Goal: Information Seeking & Learning: Find specific page/section

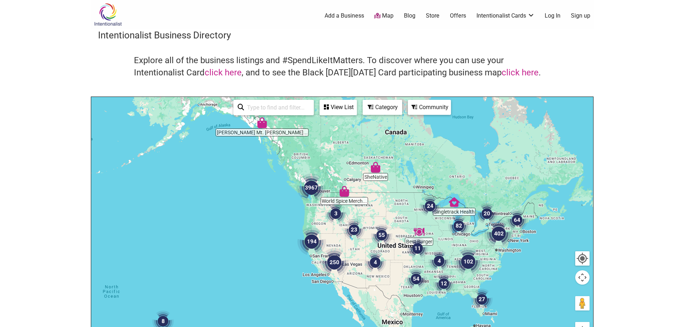
click at [107, 19] on img at bounding box center [108, 14] width 34 height 23
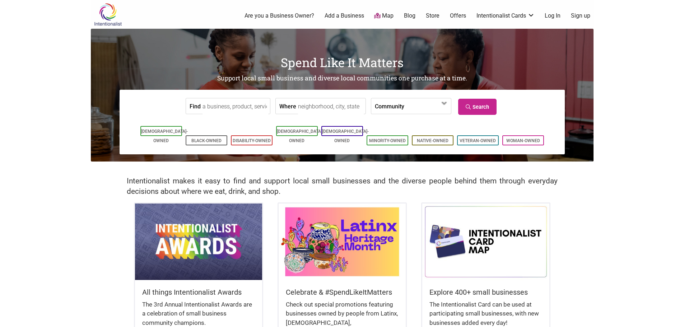
click at [224, 108] on input "Find" at bounding box center [236, 106] width 66 height 16
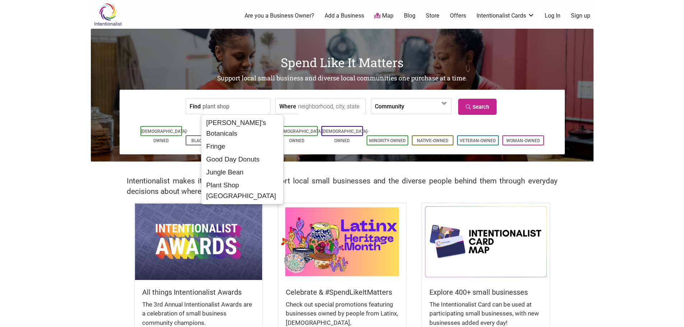
type input "plant shop"
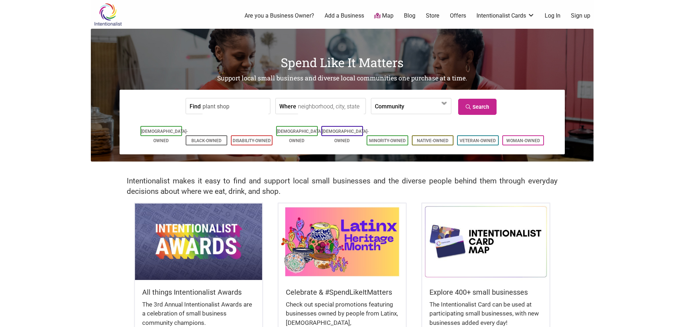
click at [323, 110] on input "Where" at bounding box center [331, 106] width 66 height 16
type input "berkeley, california"
click at [404, 103] on span at bounding box center [427, 105] width 46 height 15
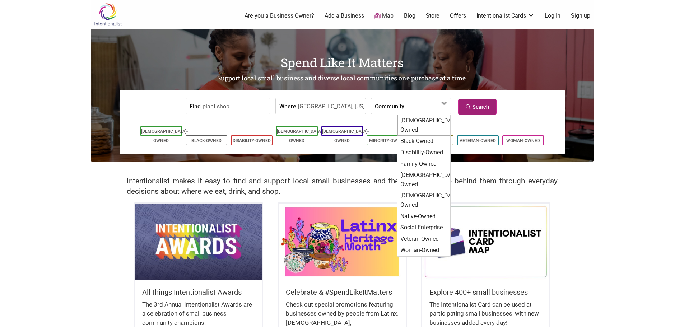
click at [474, 107] on link "Search" at bounding box center [477, 107] width 38 height 16
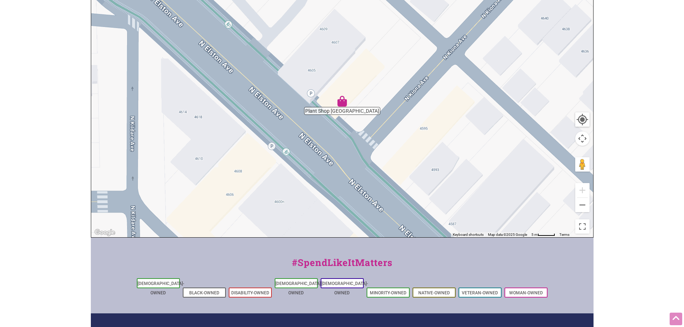
scroll to position [144, 0]
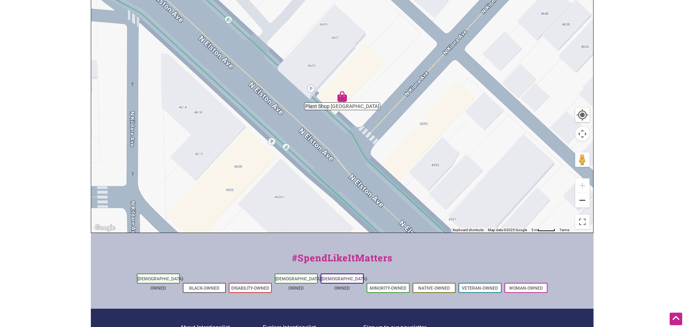
click at [576, 201] on button "Zoom out" at bounding box center [582, 200] width 14 height 14
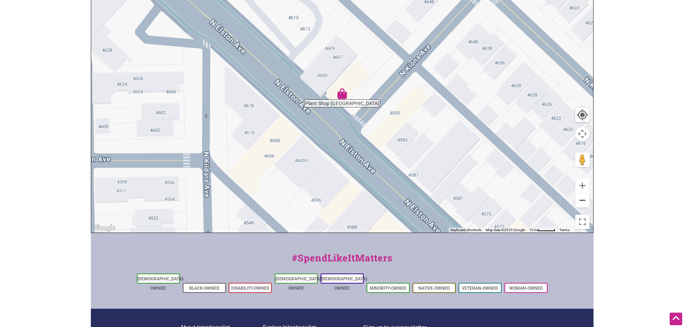
click at [576, 201] on button "Zoom out" at bounding box center [582, 200] width 14 height 14
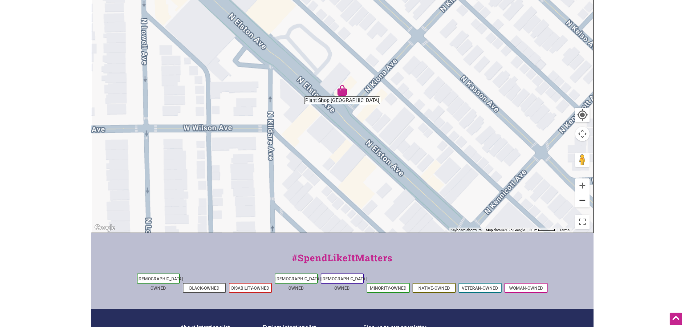
click at [576, 201] on button "Zoom out" at bounding box center [582, 200] width 14 height 14
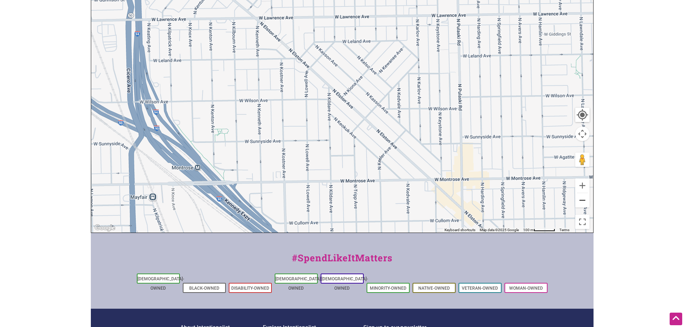
click at [576, 201] on button "Zoom out" at bounding box center [582, 200] width 14 height 14
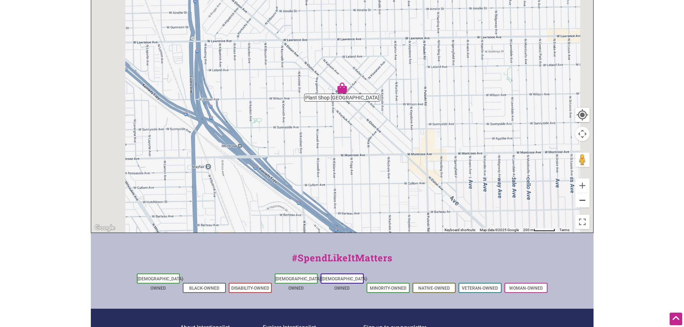
click at [576, 201] on button "Zoom out" at bounding box center [582, 200] width 14 height 14
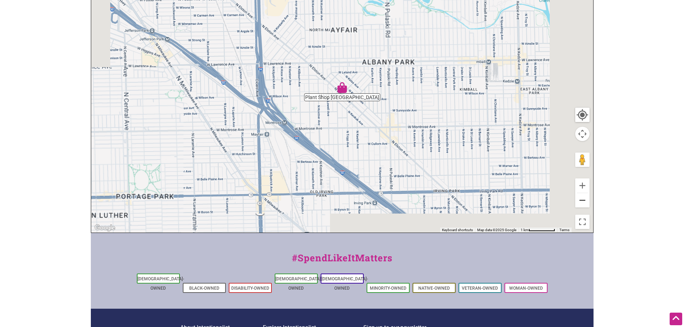
click at [576, 201] on button "Zoom out" at bounding box center [582, 200] width 14 height 14
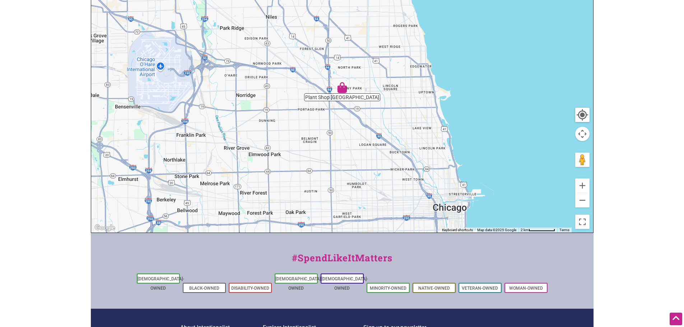
drag, startPoint x: 641, startPoint y: 190, endPoint x: 657, endPoint y: 245, distance: 56.8
click at [652, 184] on html "× Menu 0 Add a Business Map Blog Store Offers Intentionalist Cards Buy Black Ca…" at bounding box center [342, 19] width 684 height 327
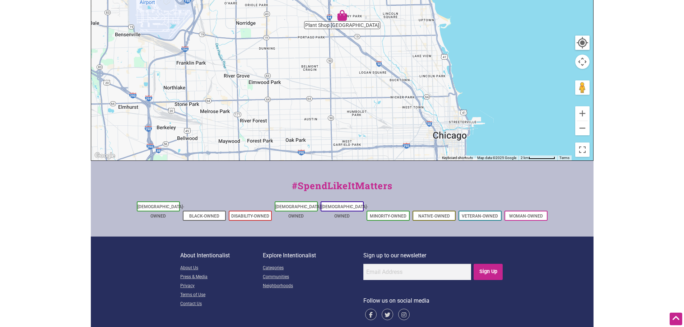
scroll to position [0, 0]
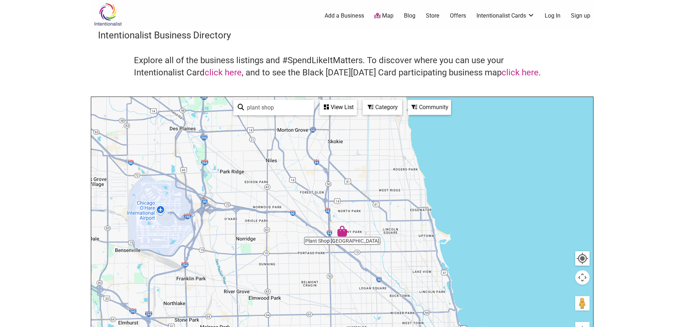
click at [385, 17] on link "Map" at bounding box center [383, 16] width 19 height 8
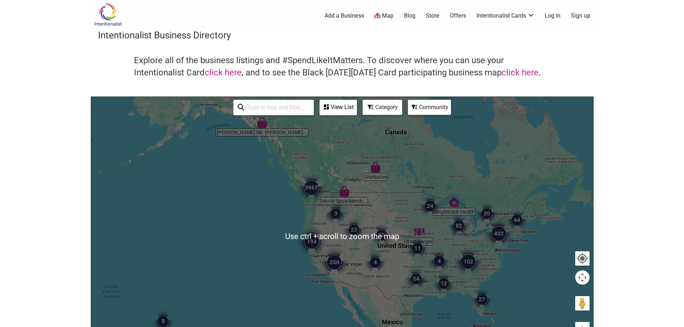
click at [310, 244] on img "194" at bounding box center [312, 242] width 34 height 34
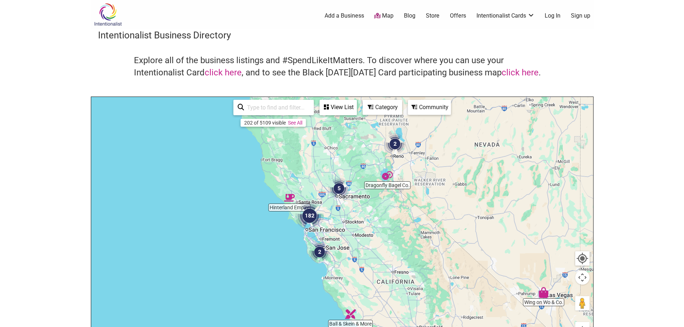
click at [310, 219] on img "182" at bounding box center [309, 216] width 34 height 34
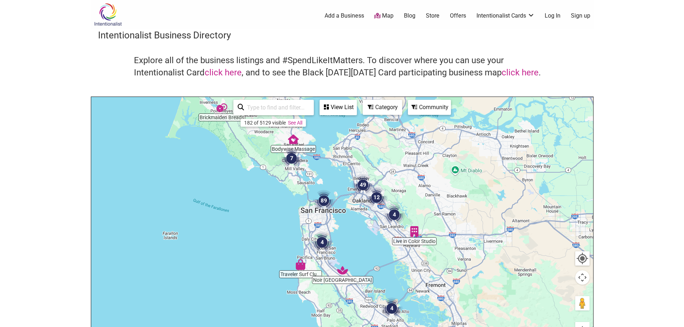
click at [362, 185] on img "49" at bounding box center [363, 184] width 27 height 27
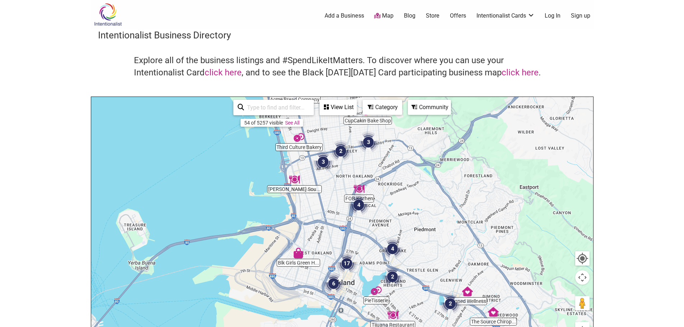
drag, startPoint x: 415, startPoint y: 216, endPoint x: 417, endPoint y: 185, distance: 31.7
click at [417, 185] on div "To navigate, press the arrow keys." at bounding box center [342, 236] width 502 height 279
click at [388, 114] on div "Category" at bounding box center [383, 108] width 38 height 14
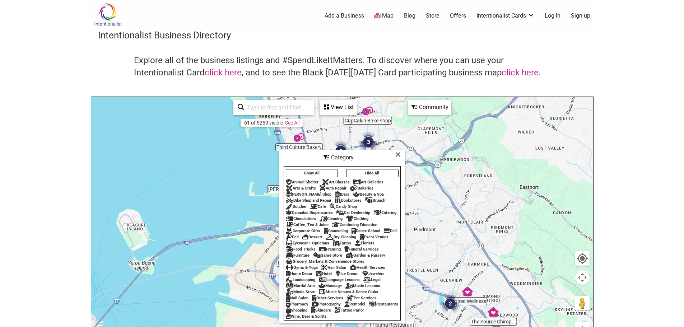
click at [219, 202] on div "To navigate, press the arrow keys." at bounding box center [342, 236] width 502 height 279
click at [401, 154] on icon at bounding box center [397, 154] width 5 height 0
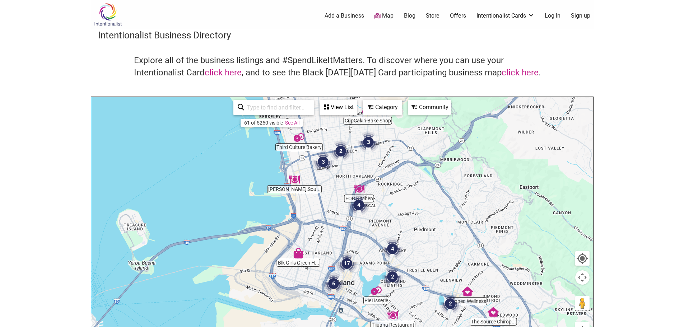
click at [337, 105] on div "View List" at bounding box center [338, 108] width 36 height 14
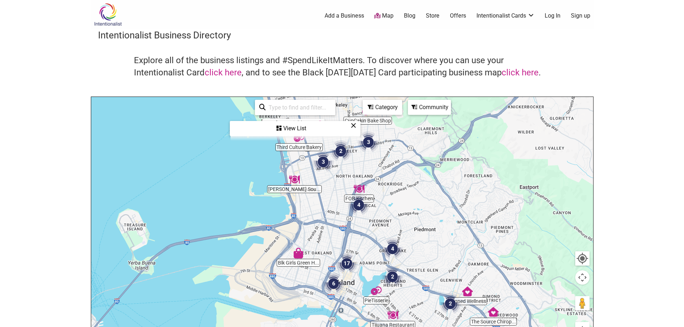
click at [294, 128] on div "View List" at bounding box center [295, 129] width 129 height 14
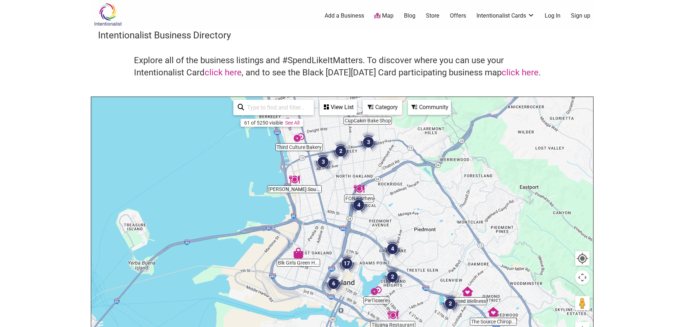
click at [431, 107] on div "Community" at bounding box center [430, 108] width 42 height 14
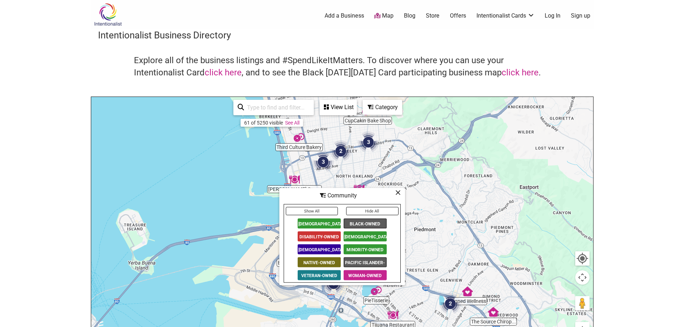
click at [387, 106] on div "Category" at bounding box center [383, 108] width 38 height 14
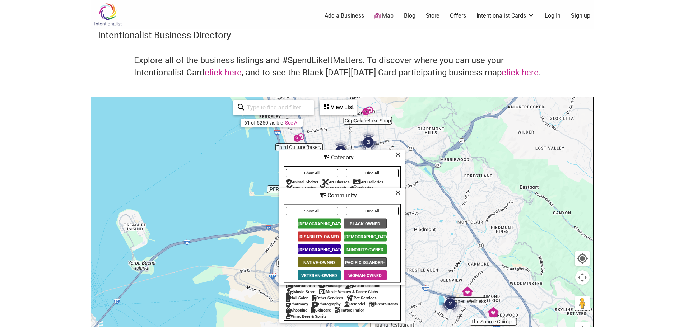
click at [400, 193] on icon at bounding box center [397, 193] width 5 height 0
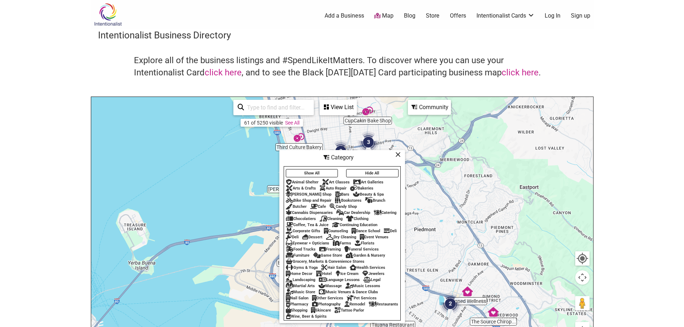
click at [398, 154] on icon at bounding box center [397, 154] width 5 height 0
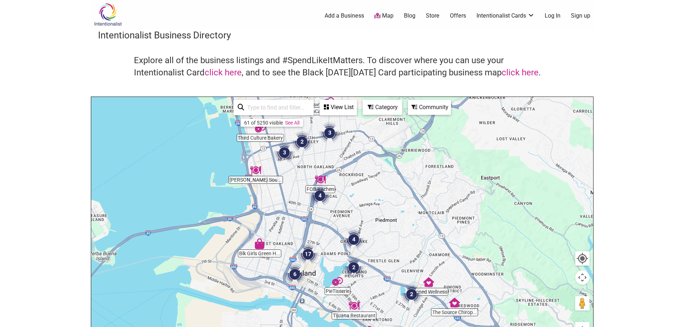
drag, startPoint x: 361, startPoint y: 246, endPoint x: 327, endPoint y: 241, distance: 35.3
click at [327, 241] on div "To navigate, press the arrow keys." at bounding box center [342, 236] width 502 height 279
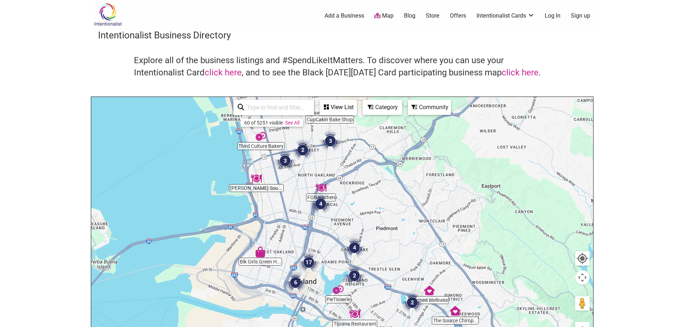
click at [264, 264] on div "To navigate, press the arrow keys." at bounding box center [342, 236] width 502 height 279
click at [263, 253] on img "Blk Girls Green House" at bounding box center [260, 252] width 17 height 17
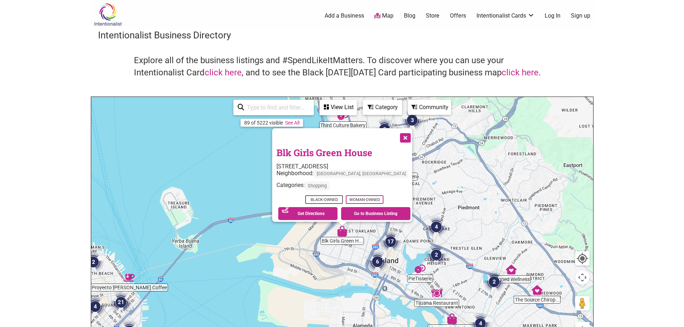
click at [396, 130] on button "Close" at bounding box center [405, 137] width 18 height 18
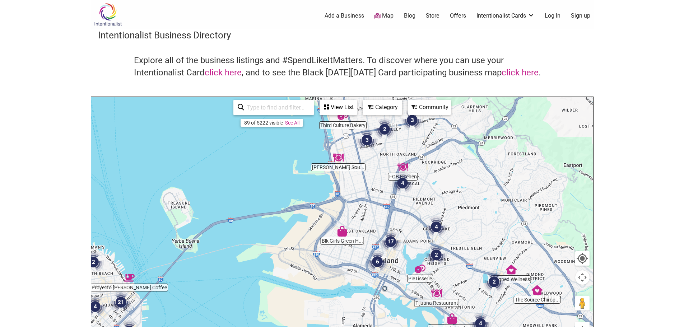
click at [266, 109] on input "search" at bounding box center [276, 108] width 65 height 14
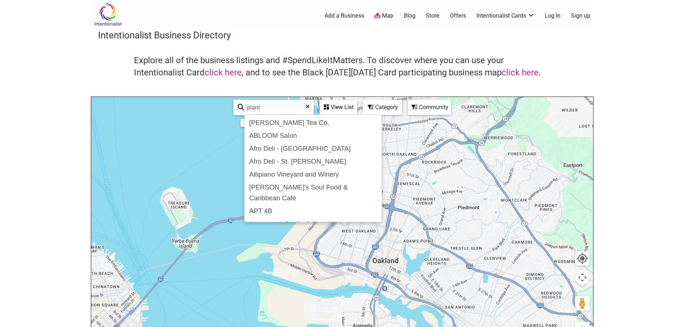
click at [281, 107] on input "plant" at bounding box center [276, 108] width 65 height 14
type input "plant"
click at [598, 152] on body "× Menu 0 Add a Business Map Blog Store Offers Intentionalist Cards Buy Black Ca…" at bounding box center [342, 163] width 684 height 327
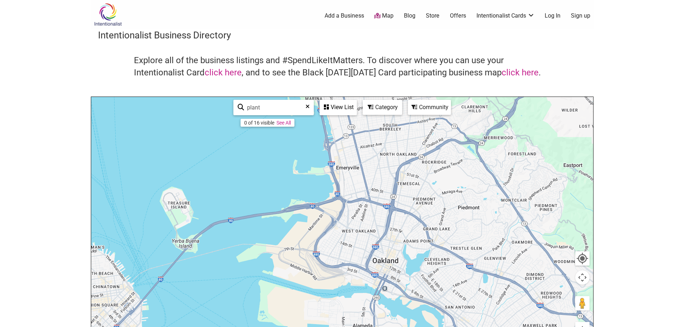
click at [309, 108] on icon at bounding box center [308, 109] width 4 height 11
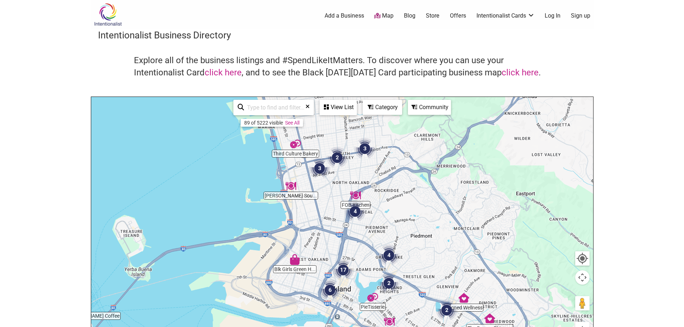
drag, startPoint x: 532, startPoint y: 201, endPoint x: 483, endPoint y: 228, distance: 56.1
click at [483, 228] on div "To navigate, press the arrow keys." at bounding box center [342, 236] width 502 height 279
click at [318, 168] on img "3" at bounding box center [319, 168] width 27 height 27
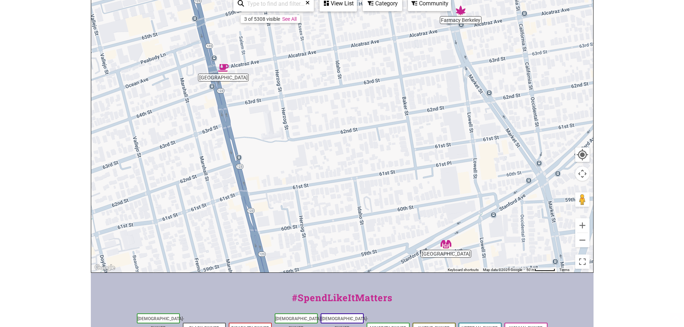
scroll to position [108, 0]
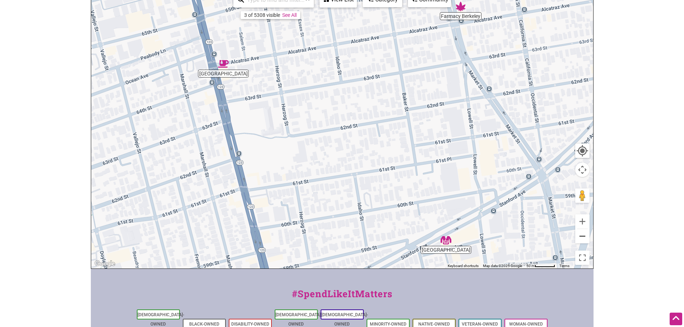
click at [583, 237] on button "Zoom out" at bounding box center [582, 236] width 14 height 14
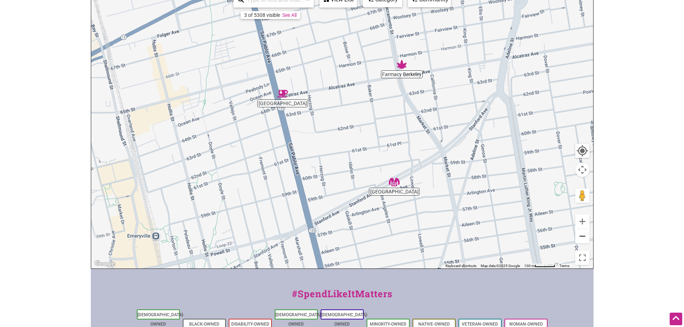
click at [583, 237] on button "Zoom out" at bounding box center [582, 236] width 14 height 14
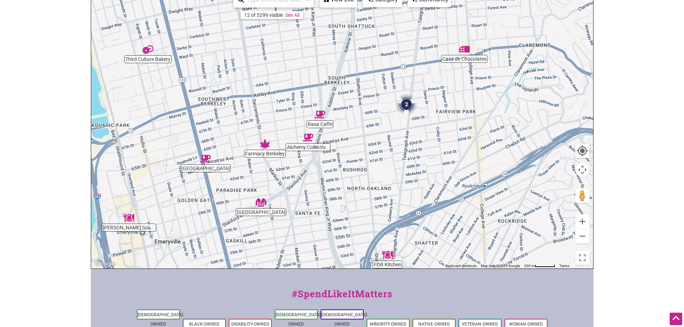
drag, startPoint x: 509, startPoint y: 147, endPoint x: 403, endPoint y: 130, distance: 107.2
click at [399, 199] on div "To navigate, press the arrow keys." at bounding box center [342, 128] width 502 height 279
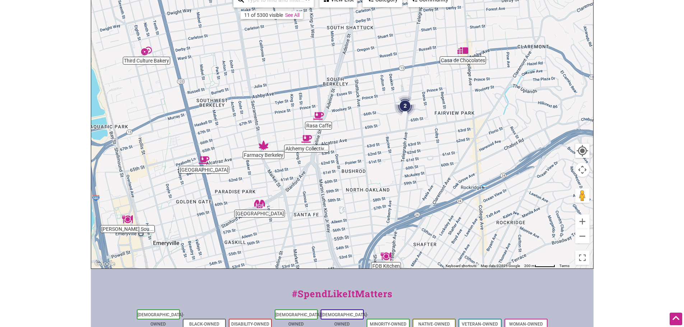
click at [405, 106] on img "2" at bounding box center [405, 105] width 27 height 27
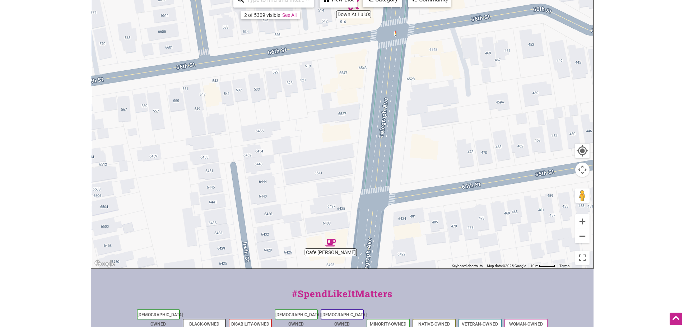
click at [587, 242] on button "Zoom out" at bounding box center [582, 236] width 14 height 14
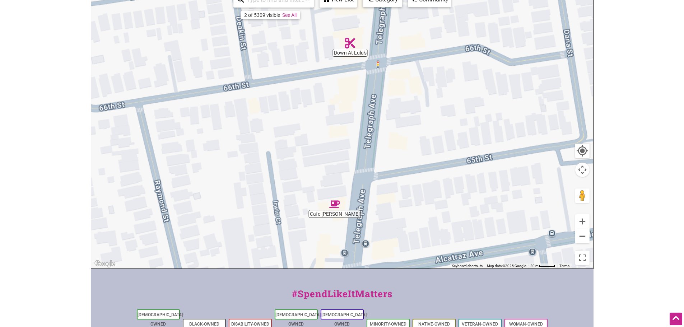
click at [586, 237] on button "Zoom out" at bounding box center [582, 236] width 14 height 14
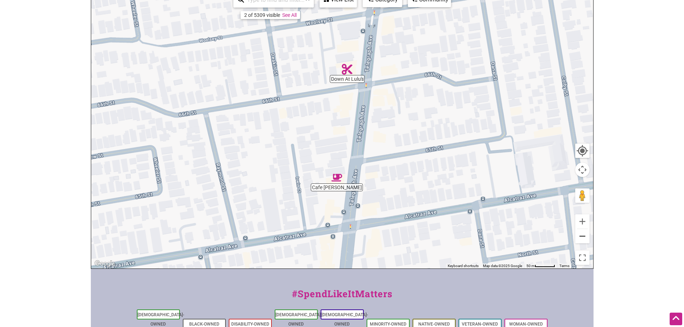
click at [586, 237] on button "Zoom out" at bounding box center [582, 236] width 14 height 14
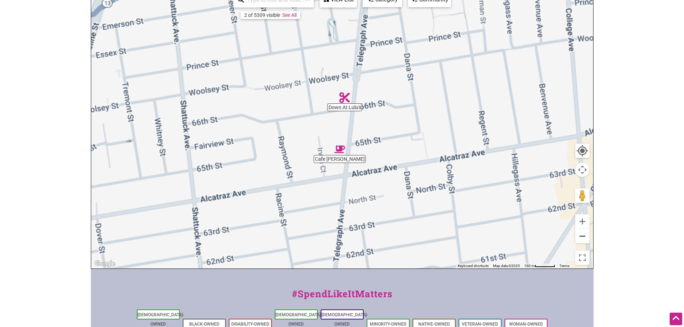
click at [586, 237] on button "Zoom out" at bounding box center [582, 236] width 14 height 14
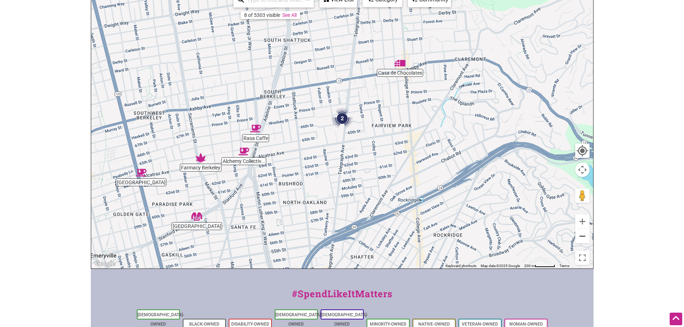
click at [583, 238] on button "Zoom out" at bounding box center [582, 236] width 14 height 14
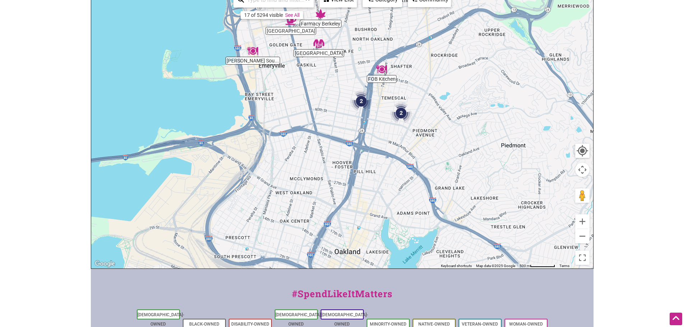
drag, startPoint x: 420, startPoint y: 218, endPoint x: 469, endPoint y: 91, distance: 136.7
click at [469, 91] on div "To navigate, press the arrow keys." at bounding box center [342, 128] width 502 height 279
click at [361, 102] on img "2" at bounding box center [361, 101] width 27 height 27
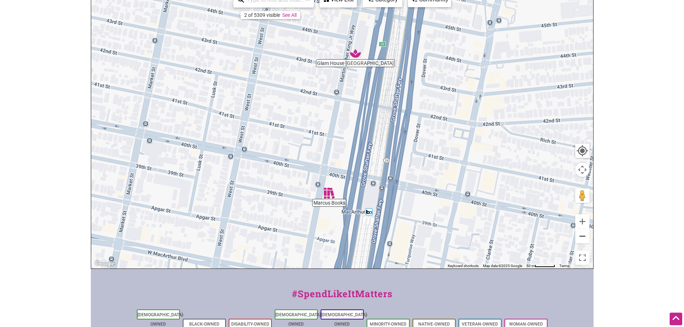
click at [589, 241] on button "Zoom out" at bounding box center [582, 236] width 14 height 14
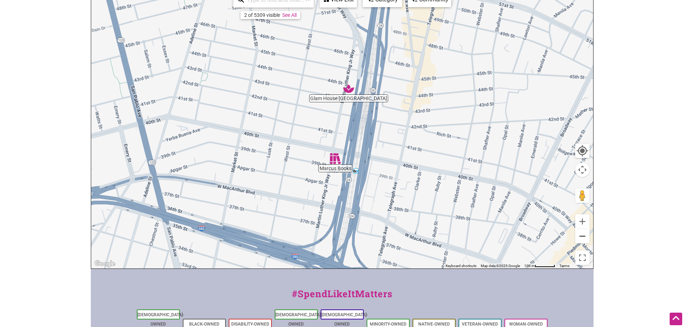
click at [581, 240] on button "Zoom out" at bounding box center [582, 236] width 14 height 14
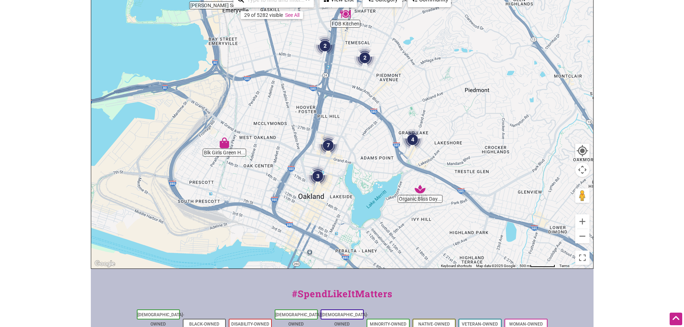
drag, startPoint x: 363, startPoint y: 221, endPoint x: 346, endPoint y: 139, distance: 84.0
click at [346, 140] on div "To navigate, press the arrow keys." at bounding box center [342, 128] width 502 height 279
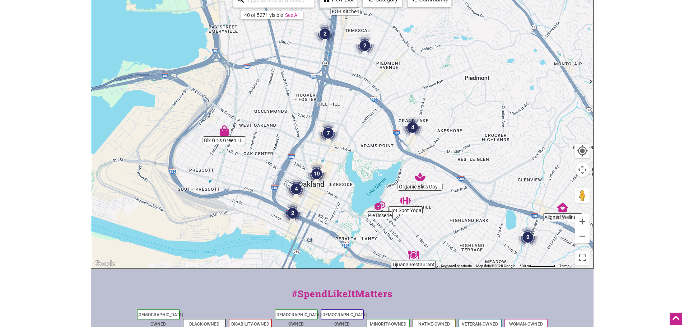
click at [364, 41] on img "2" at bounding box center [364, 45] width 27 height 27
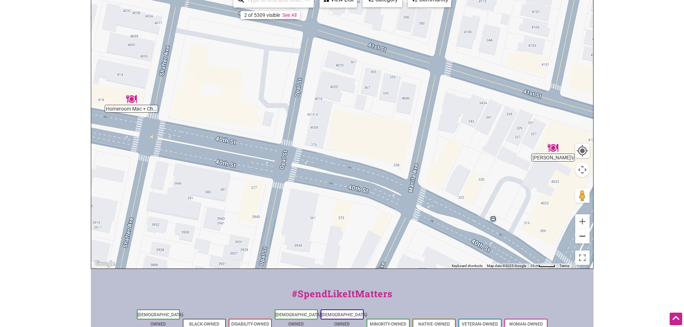
click at [583, 239] on button "Zoom out" at bounding box center [582, 236] width 14 height 14
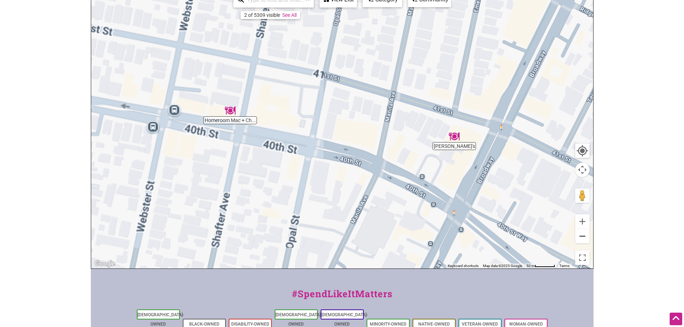
click at [583, 239] on button "Zoom out" at bounding box center [582, 236] width 14 height 14
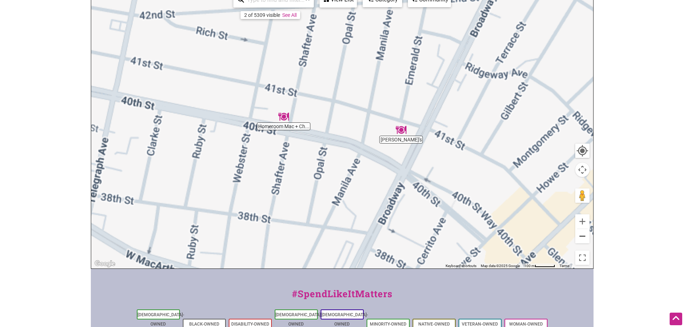
click at [583, 239] on button "Zoom out" at bounding box center [582, 236] width 14 height 14
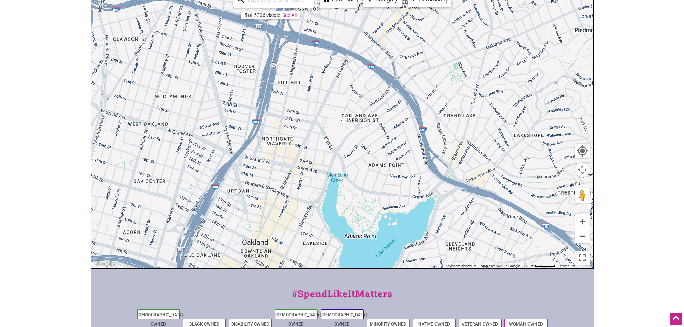
drag, startPoint x: 368, startPoint y: 201, endPoint x: 388, endPoint y: 28, distance: 173.9
click at [388, 28] on div "To navigate, press the arrow keys." at bounding box center [342, 128] width 502 height 279
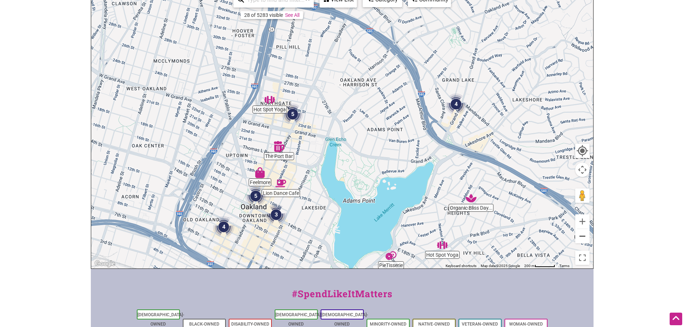
click at [582, 234] on button "Zoom out" at bounding box center [582, 236] width 14 height 14
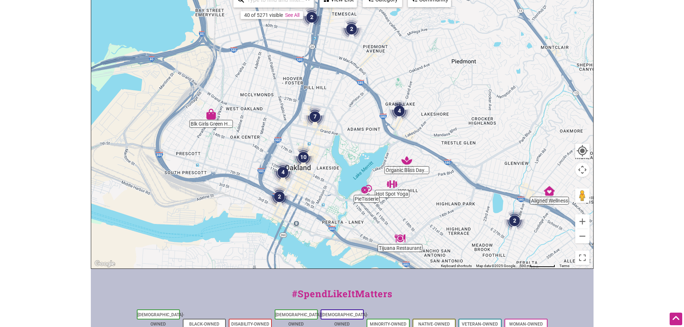
click at [397, 108] on img "4" at bounding box center [399, 110] width 27 height 27
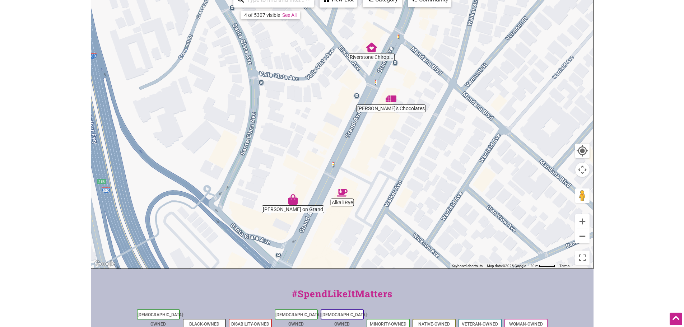
click at [583, 237] on button "Zoom out" at bounding box center [582, 236] width 14 height 14
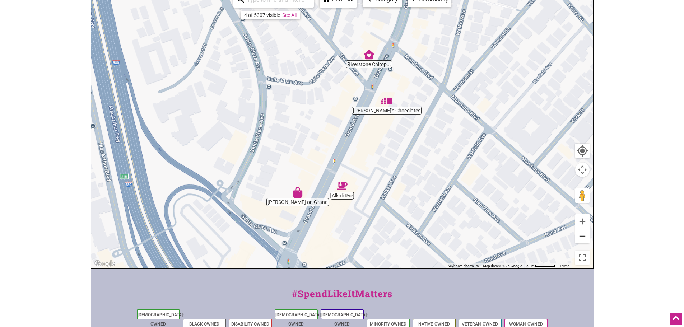
click at [583, 237] on button "Zoom out" at bounding box center [582, 236] width 14 height 14
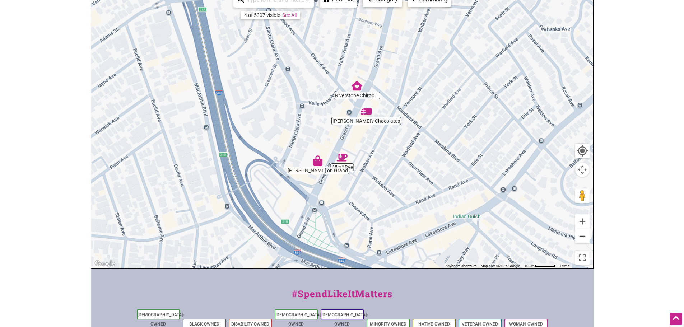
click at [583, 237] on button "Zoom out" at bounding box center [582, 236] width 14 height 14
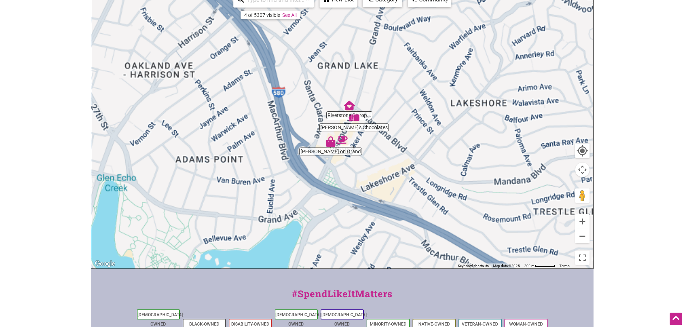
click at [583, 237] on button "Zoom out" at bounding box center [582, 236] width 14 height 14
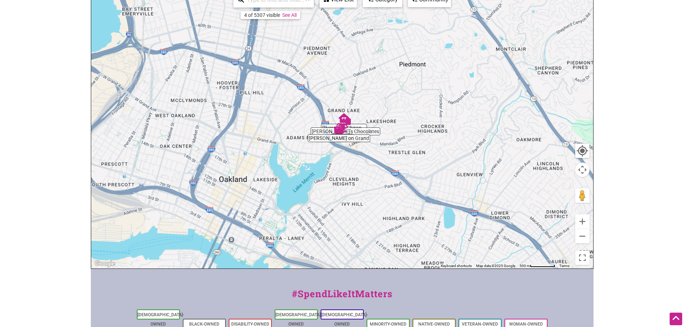
click at [656, 163] on body "× Menu 0 Add a Business Map Blog Store Offers Intentionalist Cards Buy Black Ca…" at bounding box center [342, 55] width 684 height 327
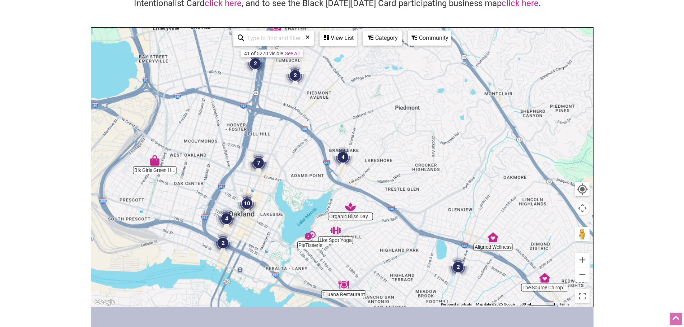
scroll to position [0, 0]
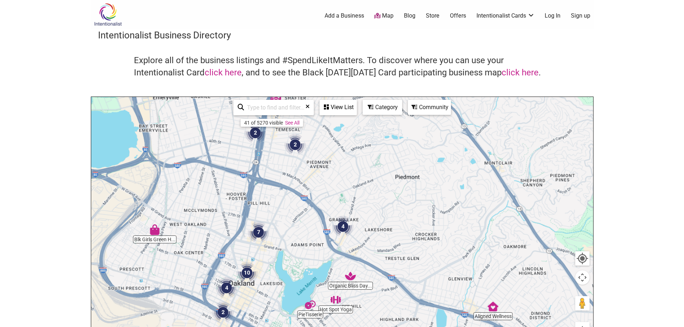
click at [258, 108] on input "search" at bounding box center [276, 108] width 65 height 14
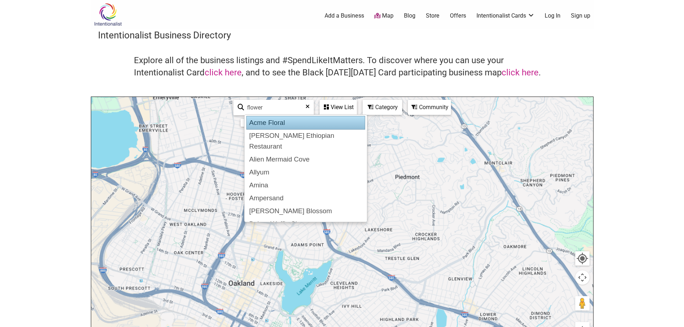
click at [289, 124] on div "Acme Floral" at bounding box center [305, 123] width 119 height 14
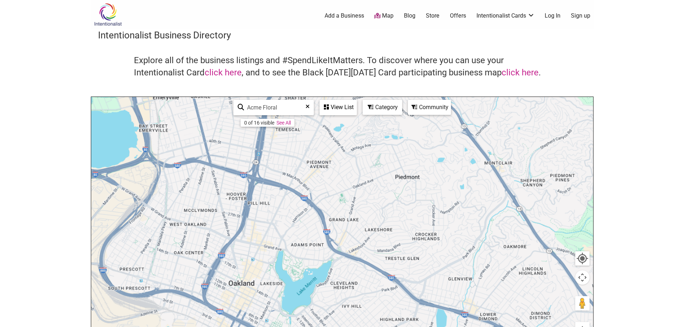
type input "Acme Floral"
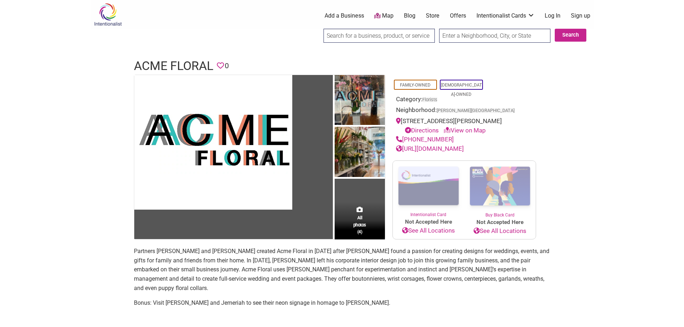
click at [387, 31] on input "search" at bounding box center [379, 36] width 111 height 14
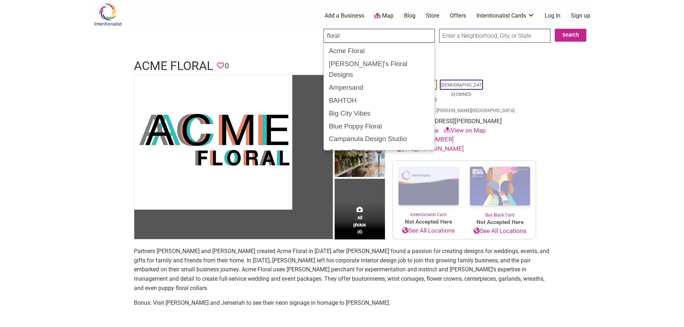
type input "floral"
click at [509, 34] on input "text" at bounding box center [494, 36] width 111 height 14
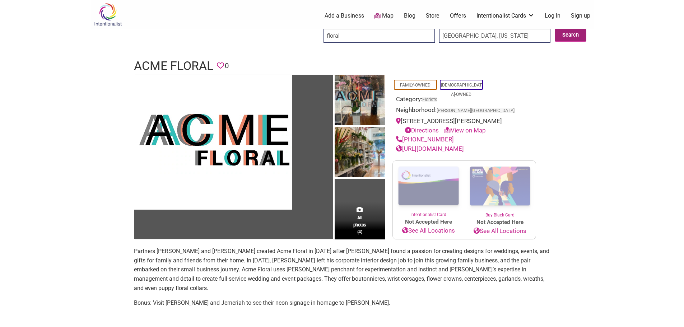
type input "[GEOGRAPHIC_DATA], [US_STATE]"
click at [565, 38] on button "Search" at bounding box center [571, 35] width 32 height 13
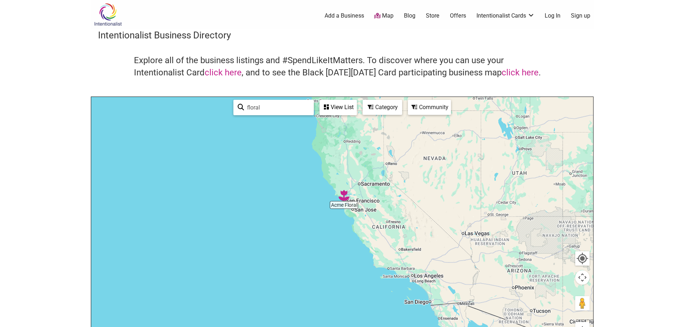
drag, startPoint x: 345, startPoint y: 260, endPoint x: 337, endPoint y: 114, distance: 146.4
click at [337, 114] on div "Acme Floral 5 2 floral See All View List Sorry...nothing found. Category Commun…" at bounding box center [342, 236] width 502 height 279
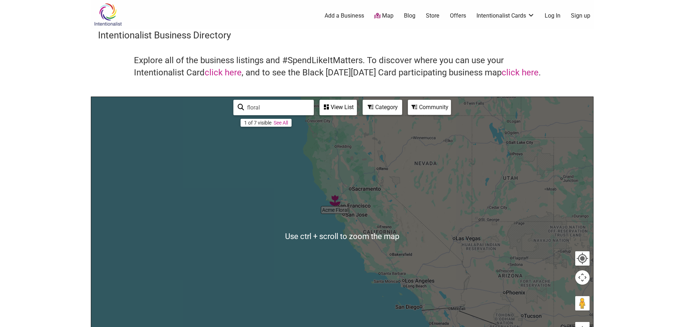
click at [350, 205] on div at bounding box center [342, 236] width 502 height 279
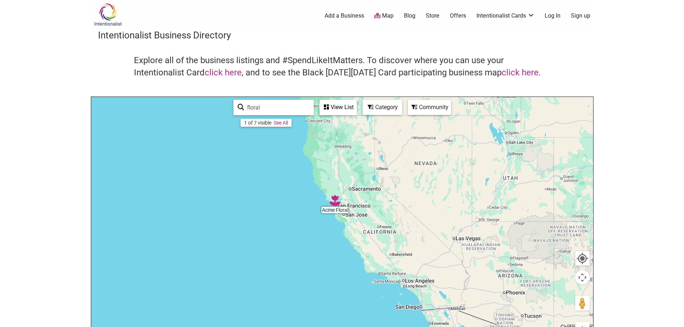
drag, startPoint x: 514, startPoint y: 280, endPoint x: 437, endPoint y: 201, distance: 110.5
click at [513, 277] on div at bounding box center [342, 236] width 502 height 279
drag, startPoint x: 270, startPoint y: 109, endPoint x: 214, endPoint y: 101, distance: 56.9
click at [214, 101] on div "Acme Floral Use ctrl + scroll to zoom the map floral 1 of 7 visible See All Vie…" at bounding box center [342, 236] width 502 height 279
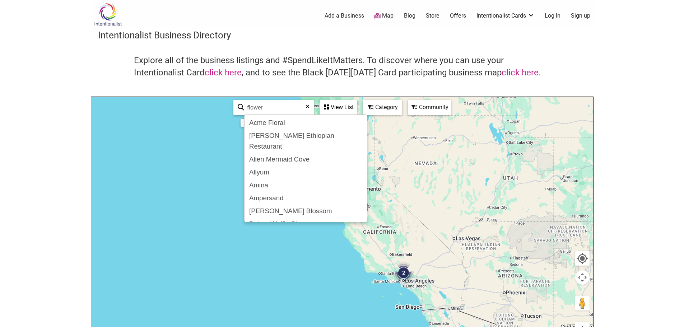
click at [175, 176] on div at bounding box center [342, 236] width 502 height 279
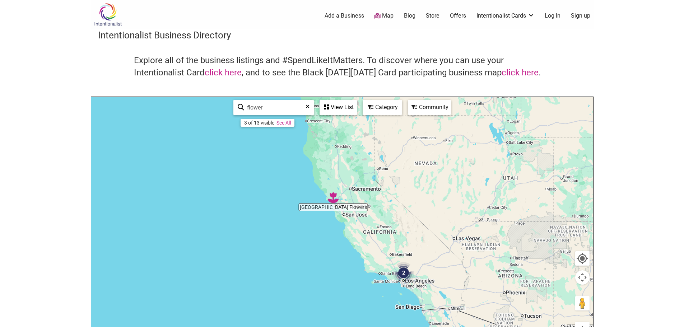
click at [334, 198] on img "Mill Valley Flowers" at bounding box center [333, 197] width 17 height 17
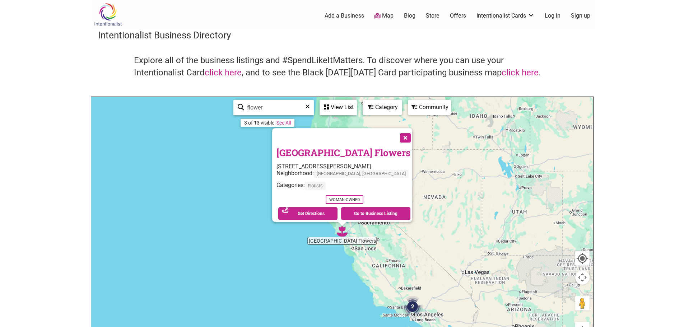
drag, startPoint x: 248, startPoint y: 104, endPoint x: 208, endPoint y: 101, distance: 40.4
click at [207, 102] on div "Mill Valley Flowers 2 To navigate, press the arrow keys. Mill Valley Flowers 54…" at bounding box center [342, 236] width 502 height 279
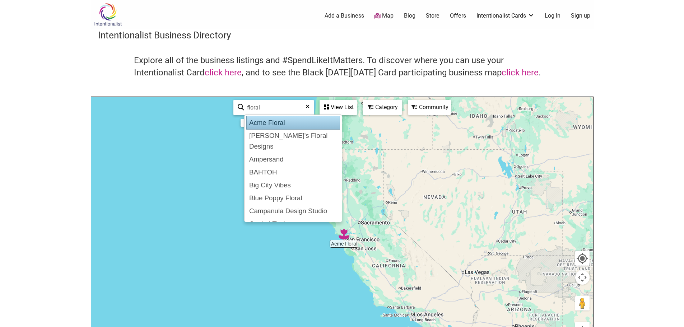
click at [269, 127] on div "Acme Floral" at bounding box center [293, 123] width 94 height 14
type input "Acme Floral"
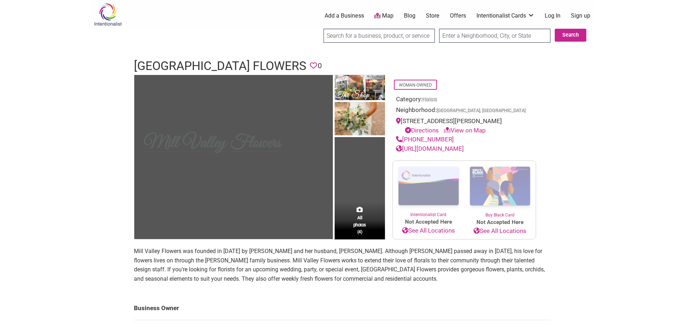
click at [445, 147] on link "[URL][DOMAIN_NAME]" at bounding box center [430, 148] width 68 height 7
click at [443, 148] on link "[URL][DOMAIN_NAME]" at bounding box center [430, 148] width 68 height 7
